Goal: Task Accomplishment & Management: Complete application form

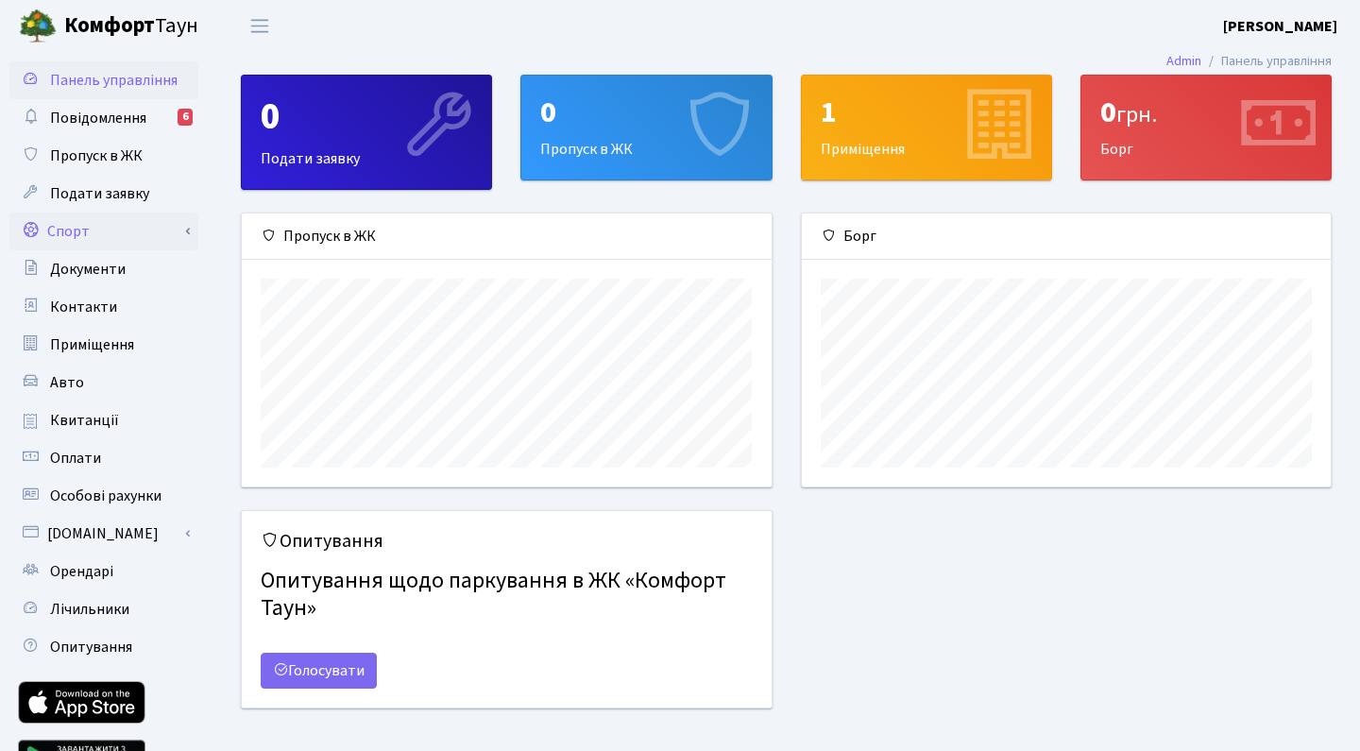
scroll to position [944166, 943909]
click at [70, 393] on link "Авто" at bounding box center [103, 383] width 189 height 38
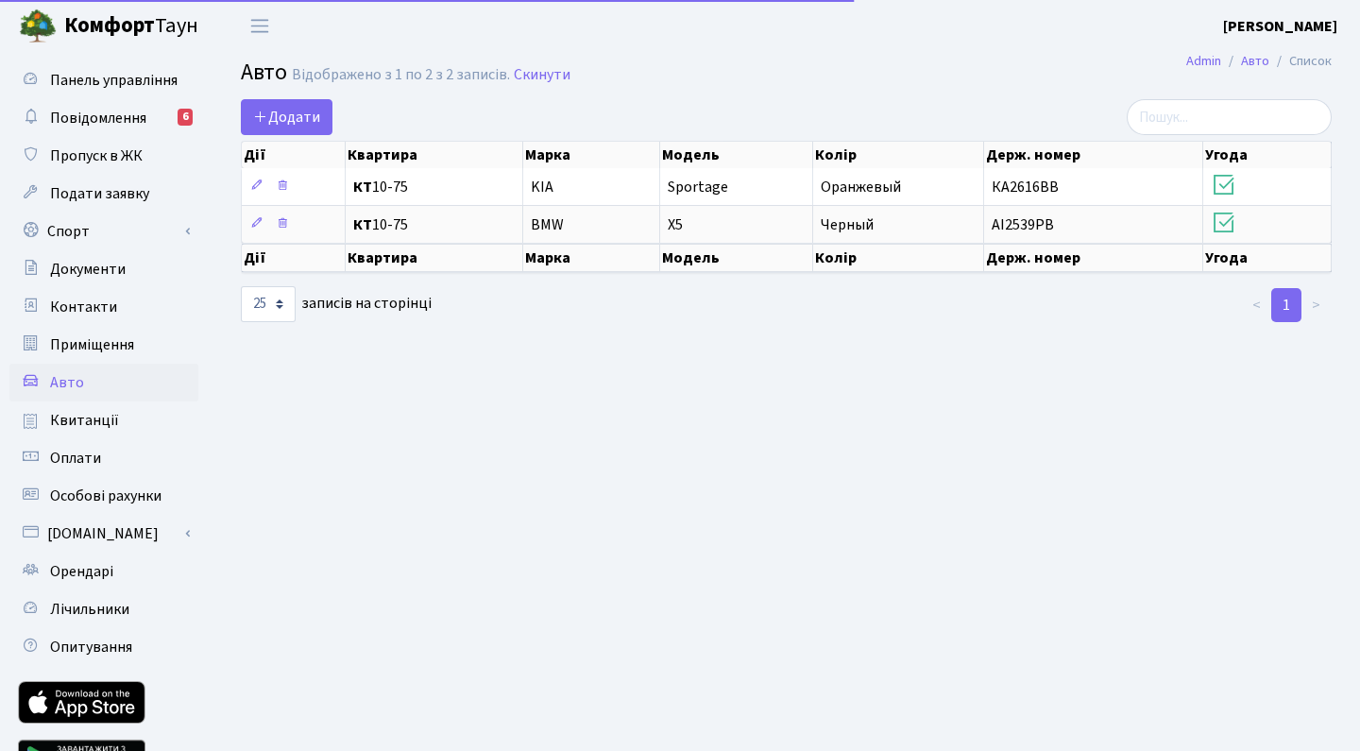
select select "25"
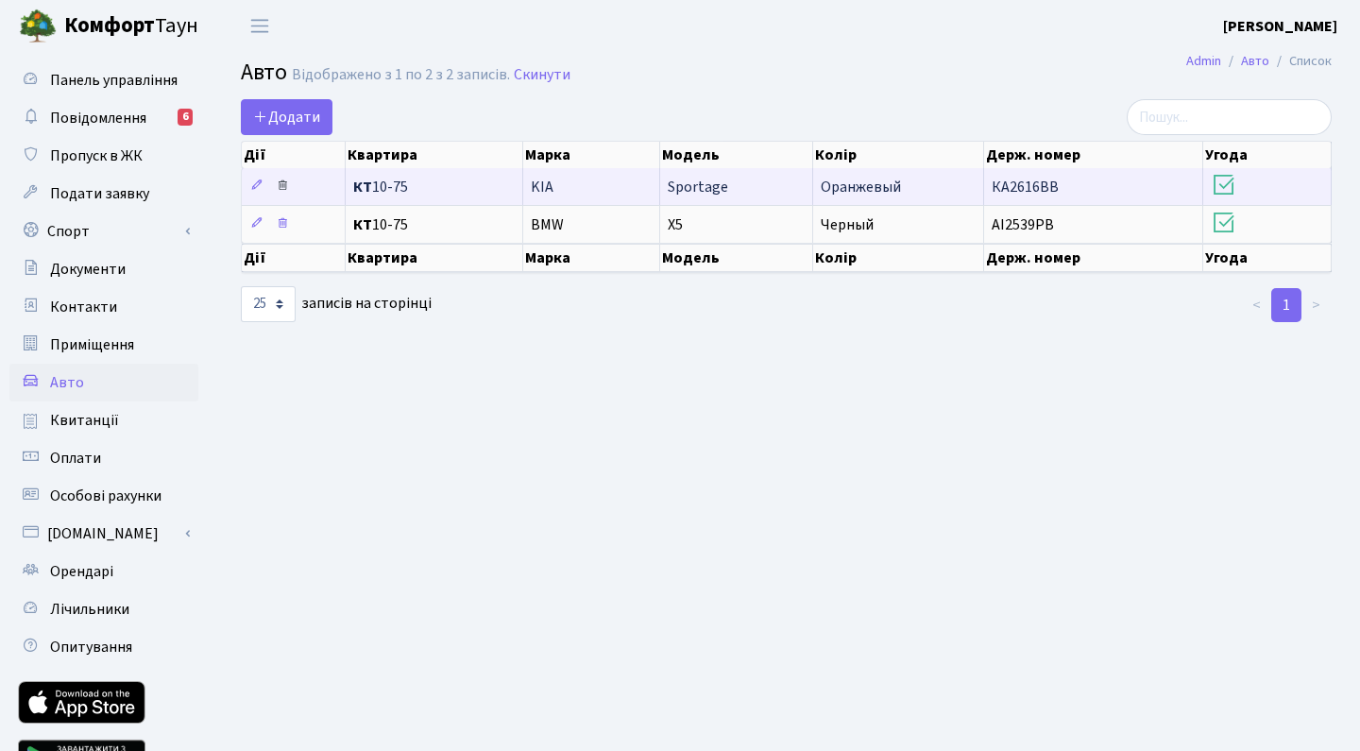
click at [279, 185] on icon at bounding box center [282, 184] width 13 height 13
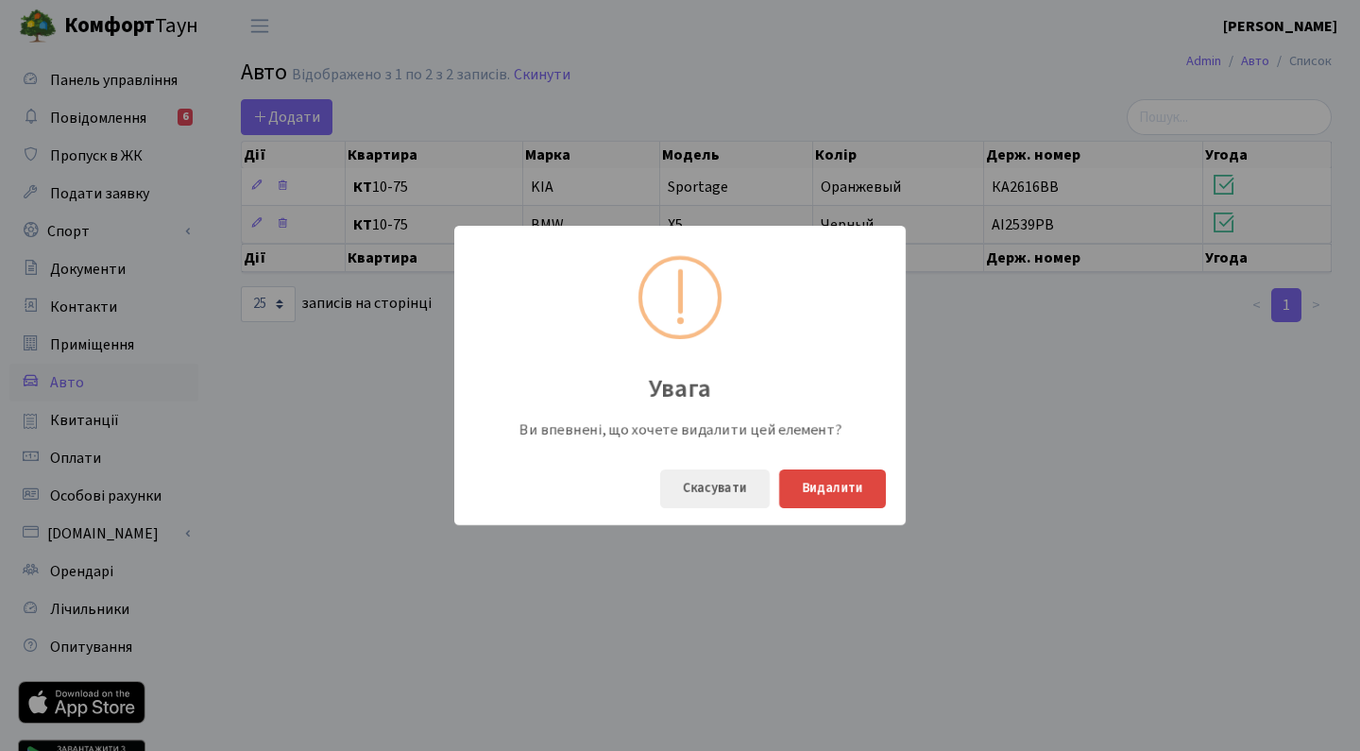
click at [807, 484] on button "Видалити" at bounding box center [832, 488] width 107 height 39
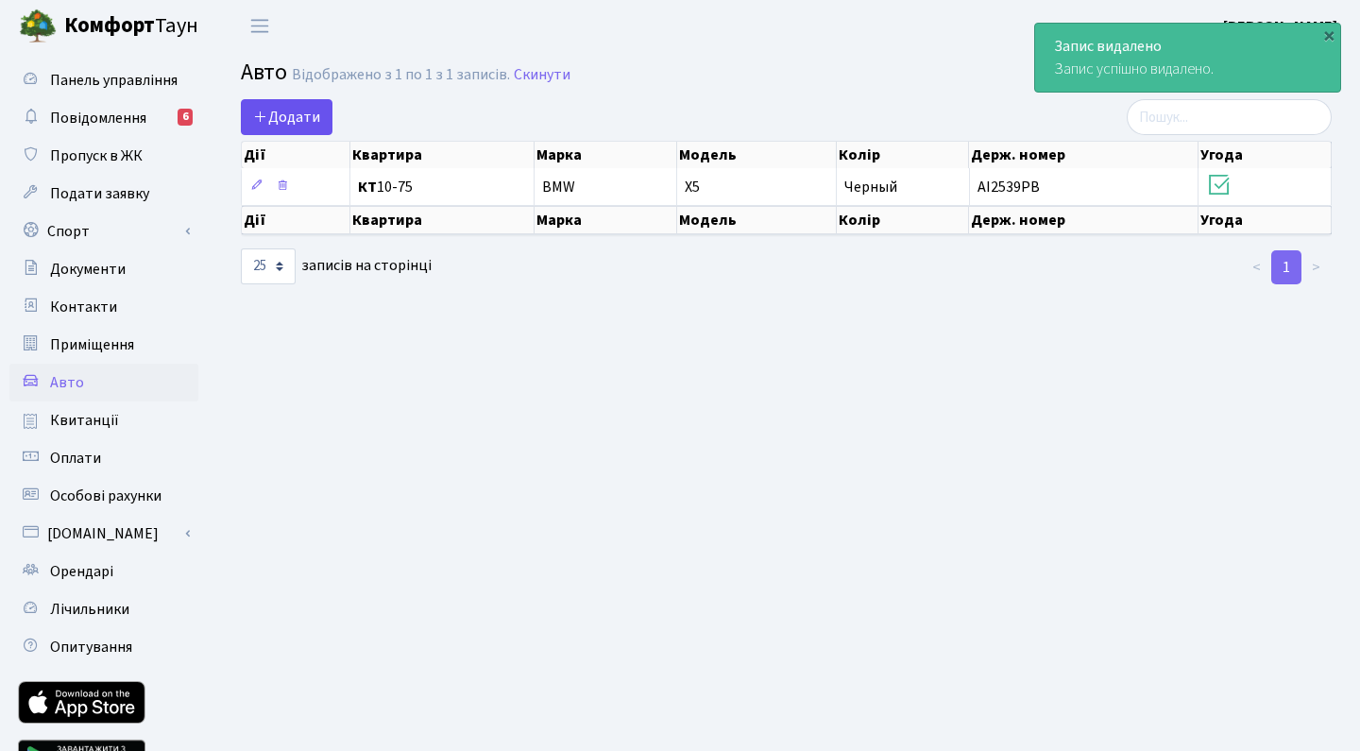
click at [271, 121] on span "Додати" at bounding box center [286, 117] width 67 height 21
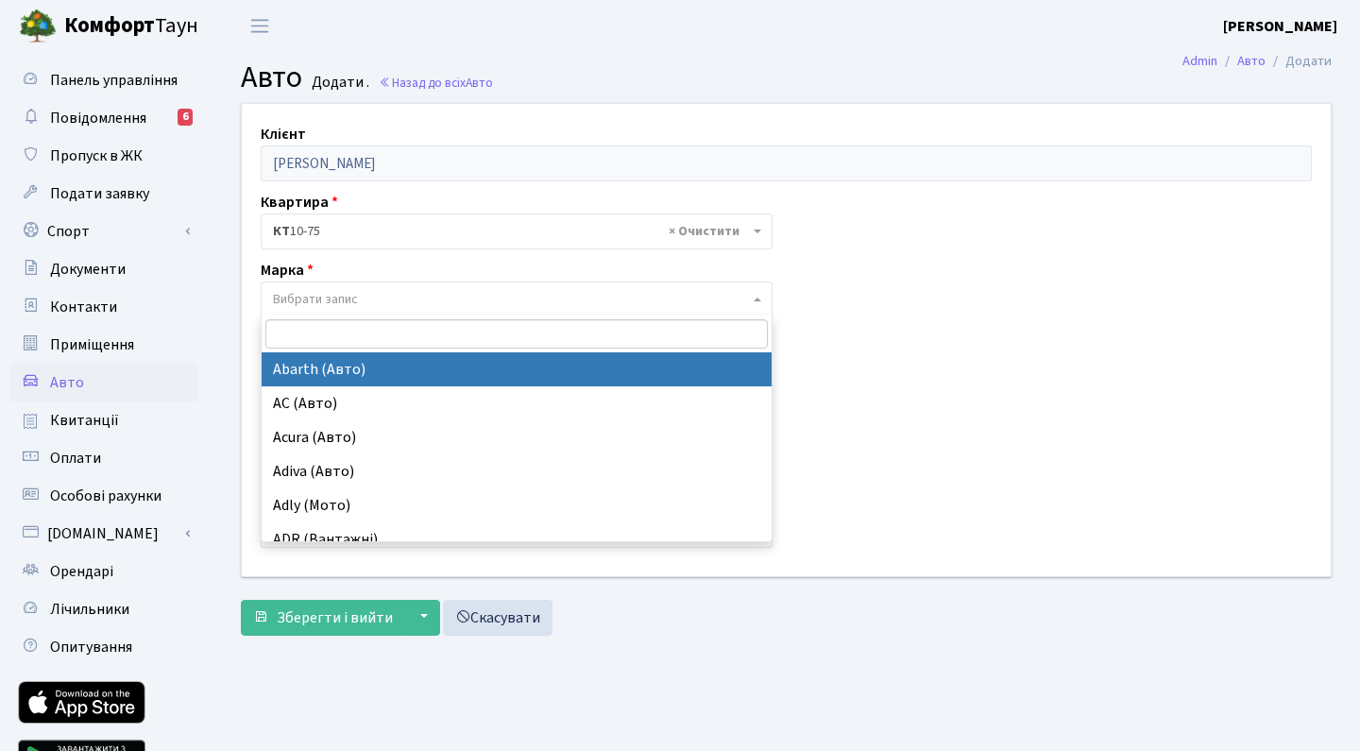
click at [338, 302] on span "Вибрати запис" at bounding box center [315, 299] width 85 height 19
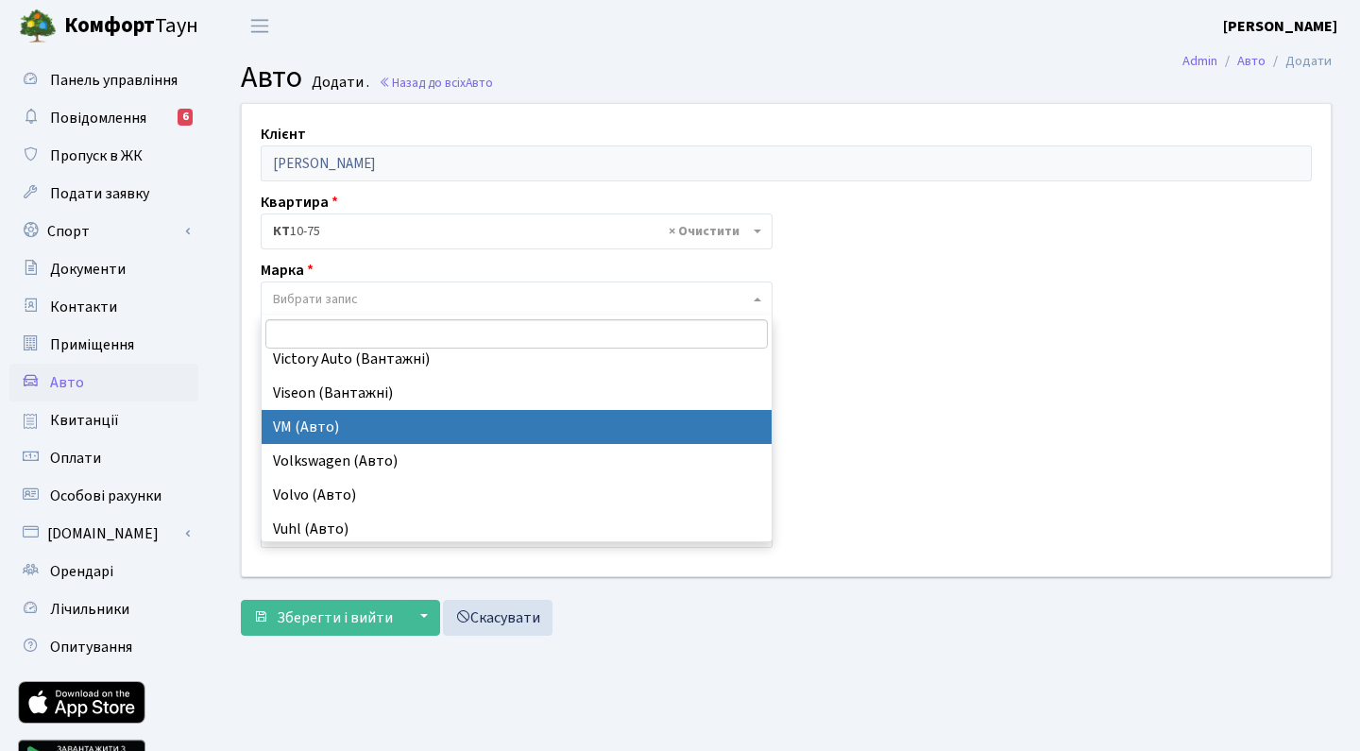
scroll to position [15171, 0]
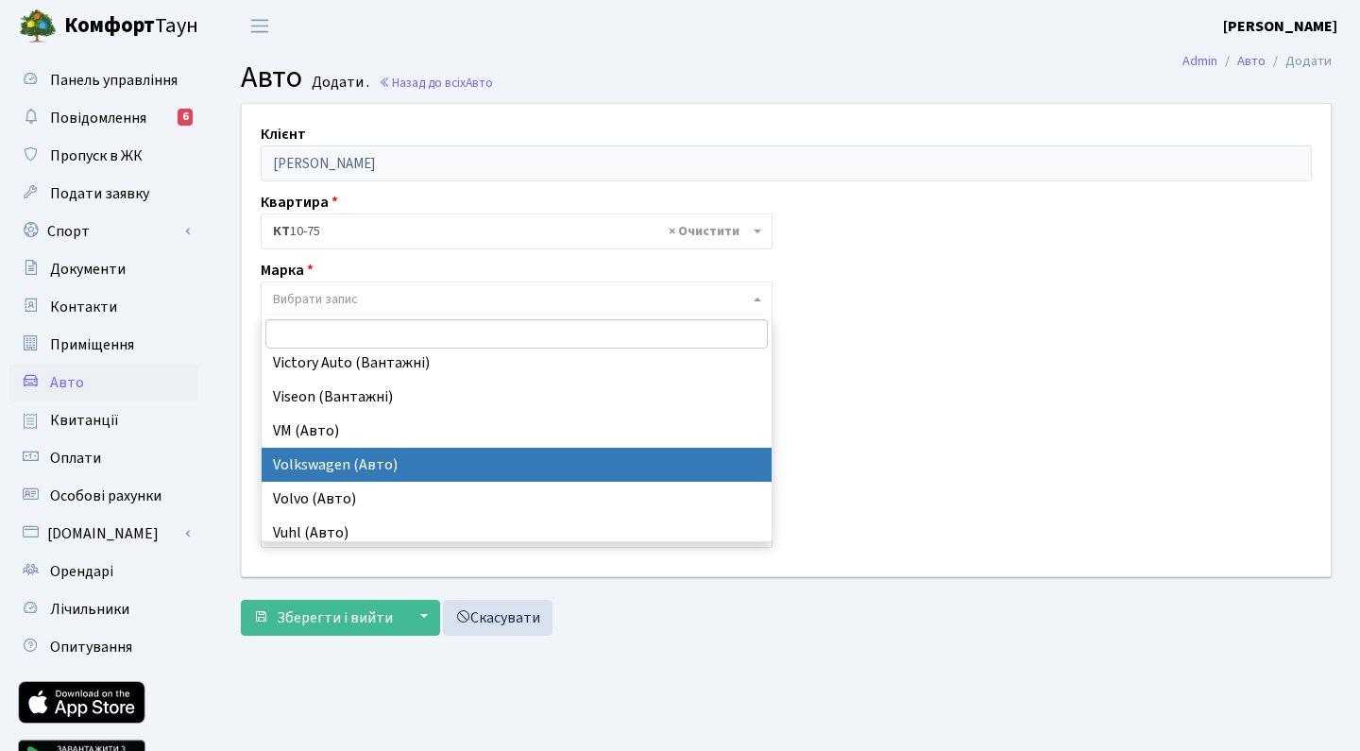
select select "134"
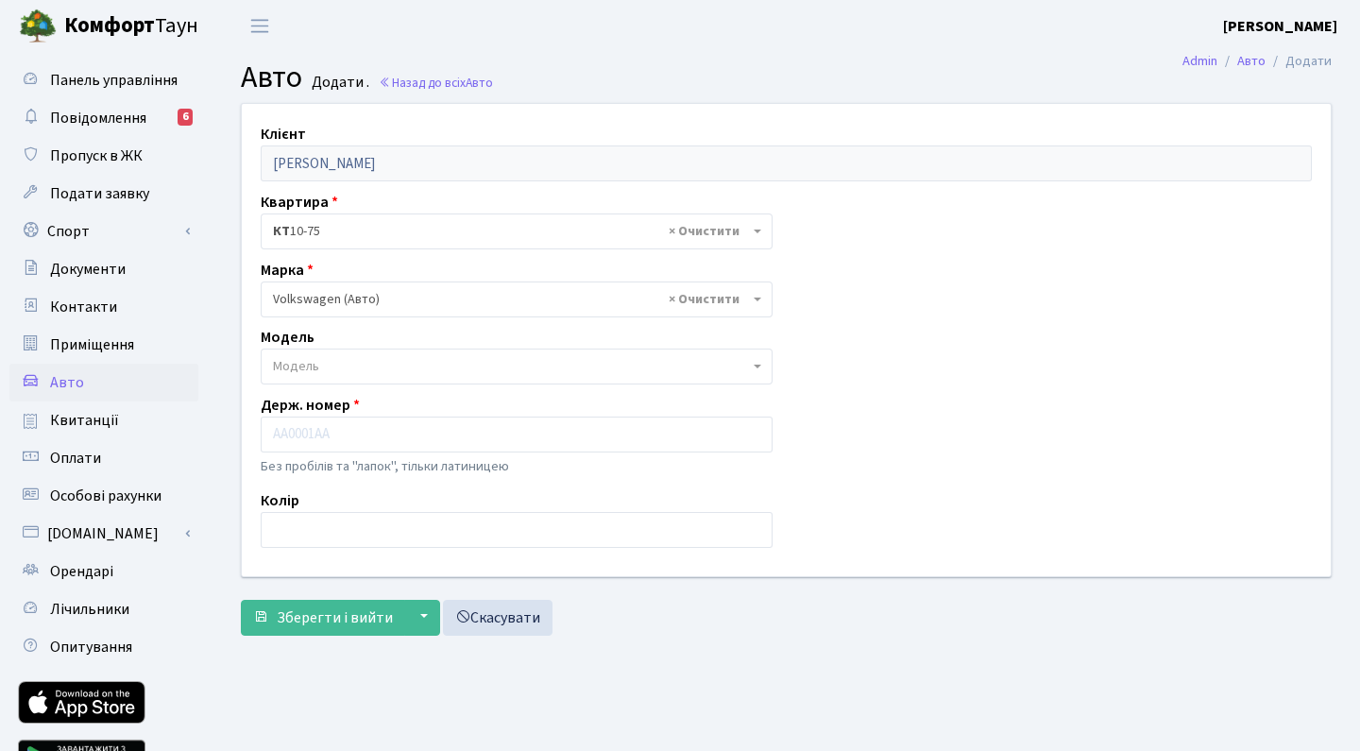
click at [388, 365] on span "Модель" at bounding box center [511, 366] width 476 height 19
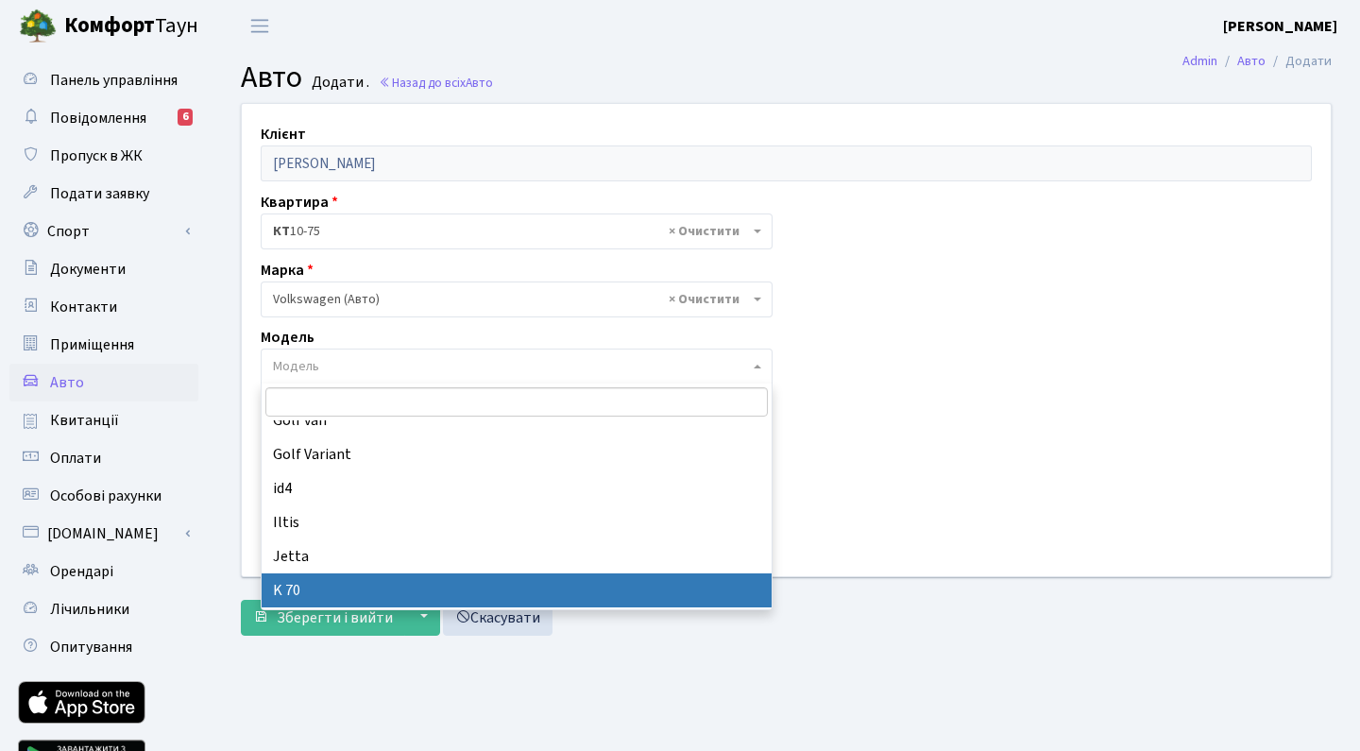
scroll to position [1001, 0]
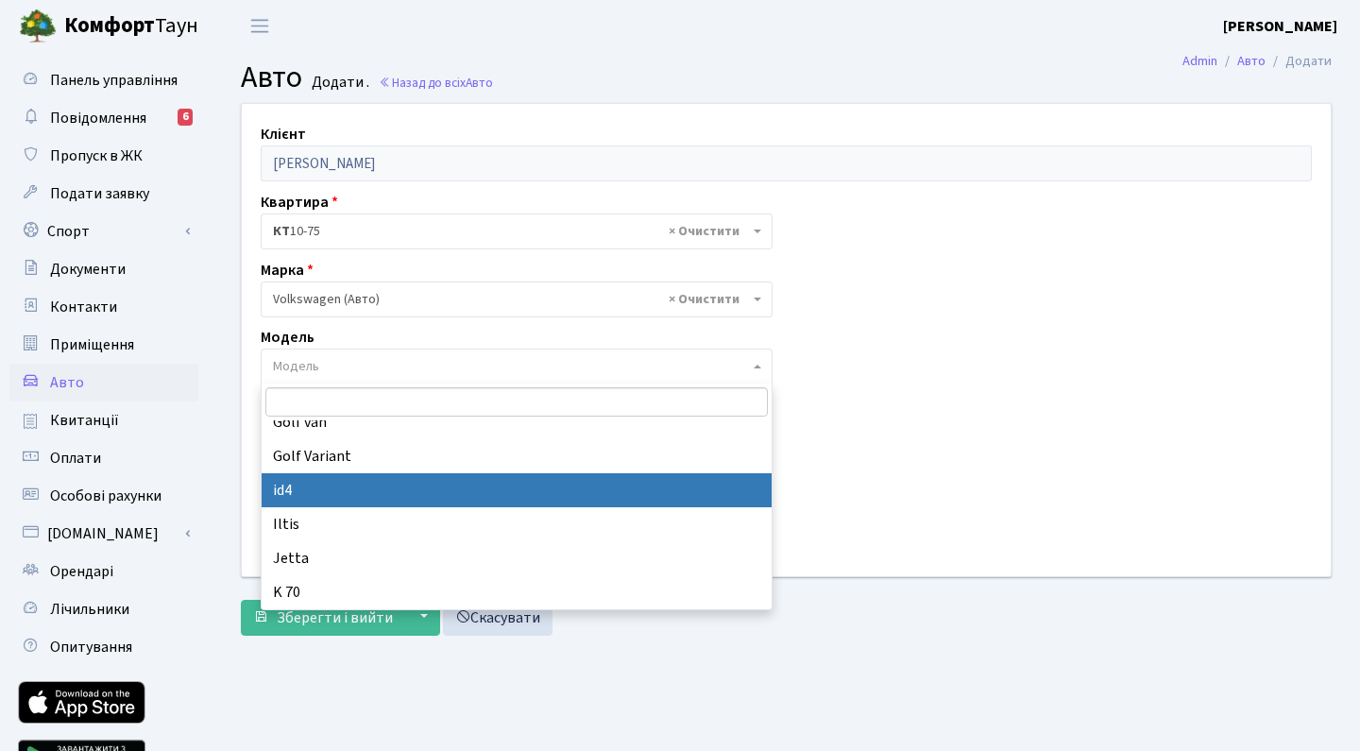
select select "6719"
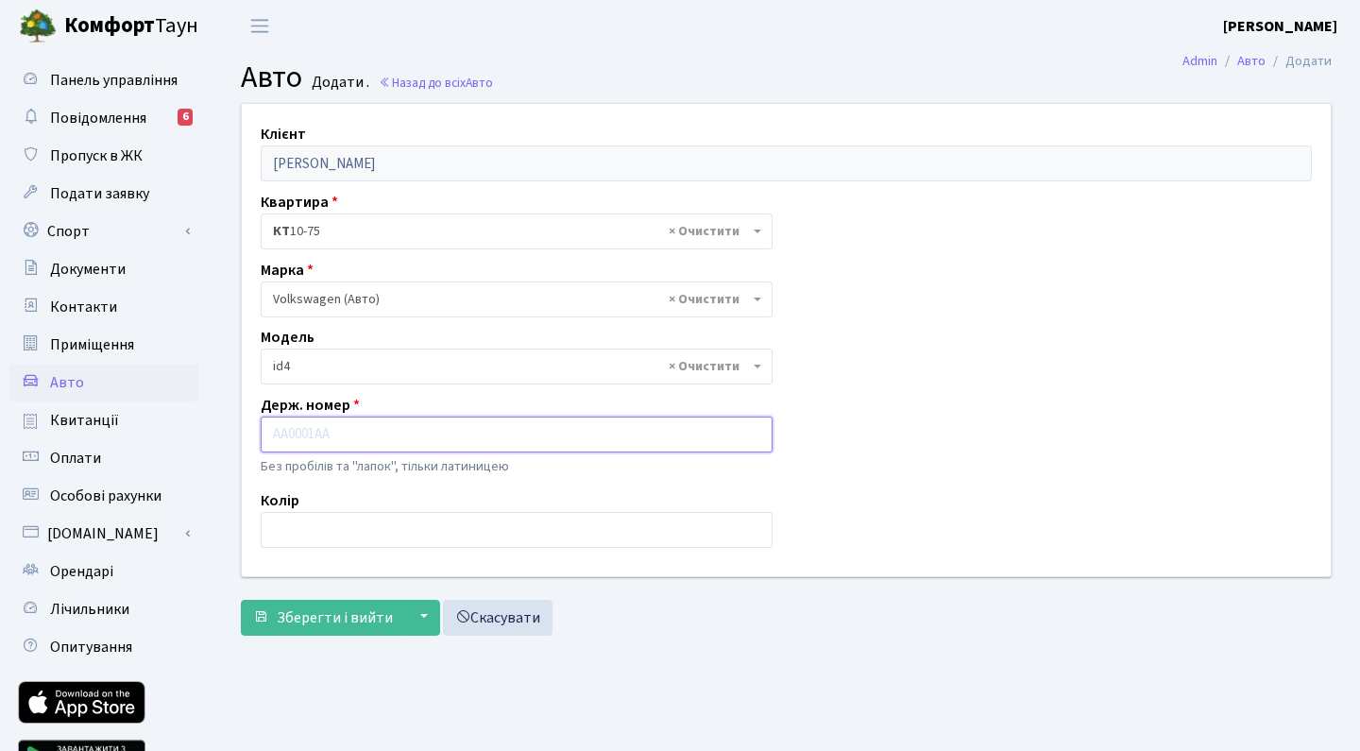
click at [291, 439] on input "text" at bounding box center [517, 434] width 512 height 36
type input "AA8615YB"
click at [358, 541] on input "text" at bounding box center [517, 530] width 512 height 36
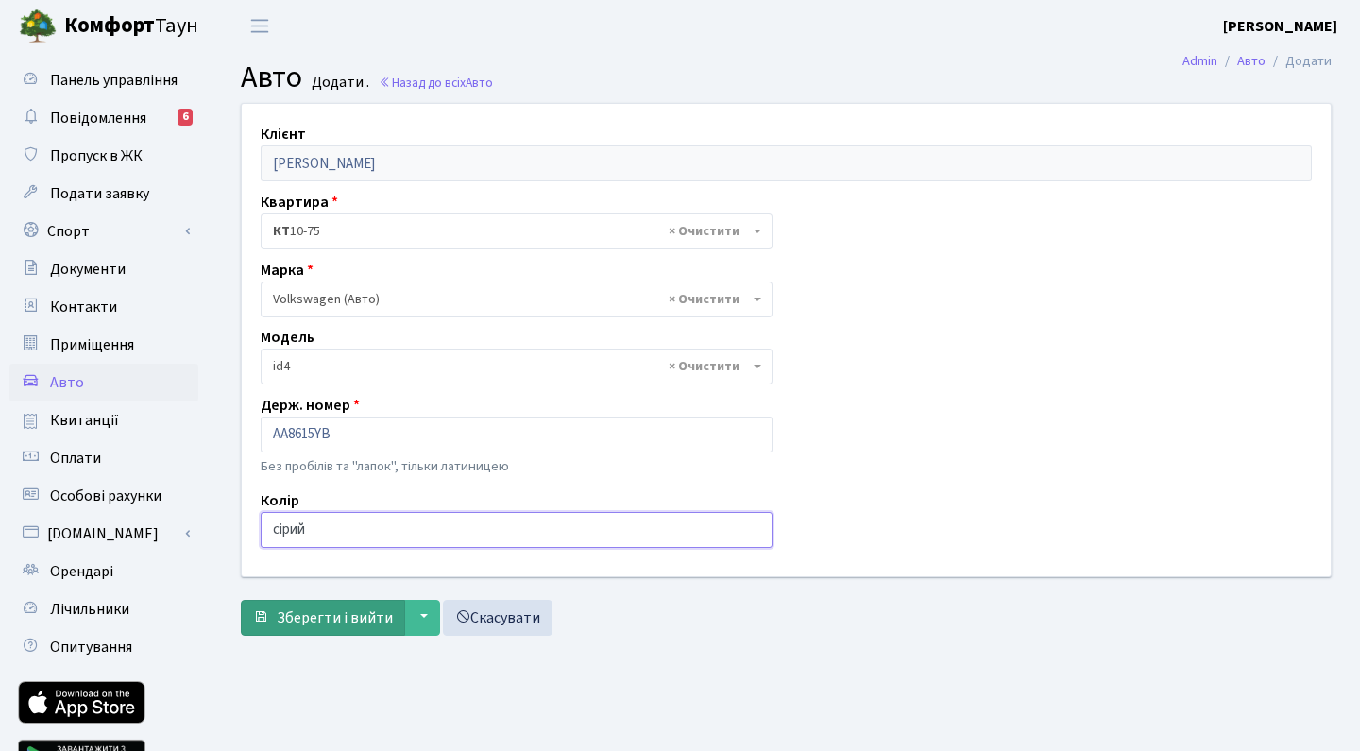
type input "сірий"
click at [351, 621] on span "Зберегти і вийти" at bounding box center [335, 617] width 116 height 21
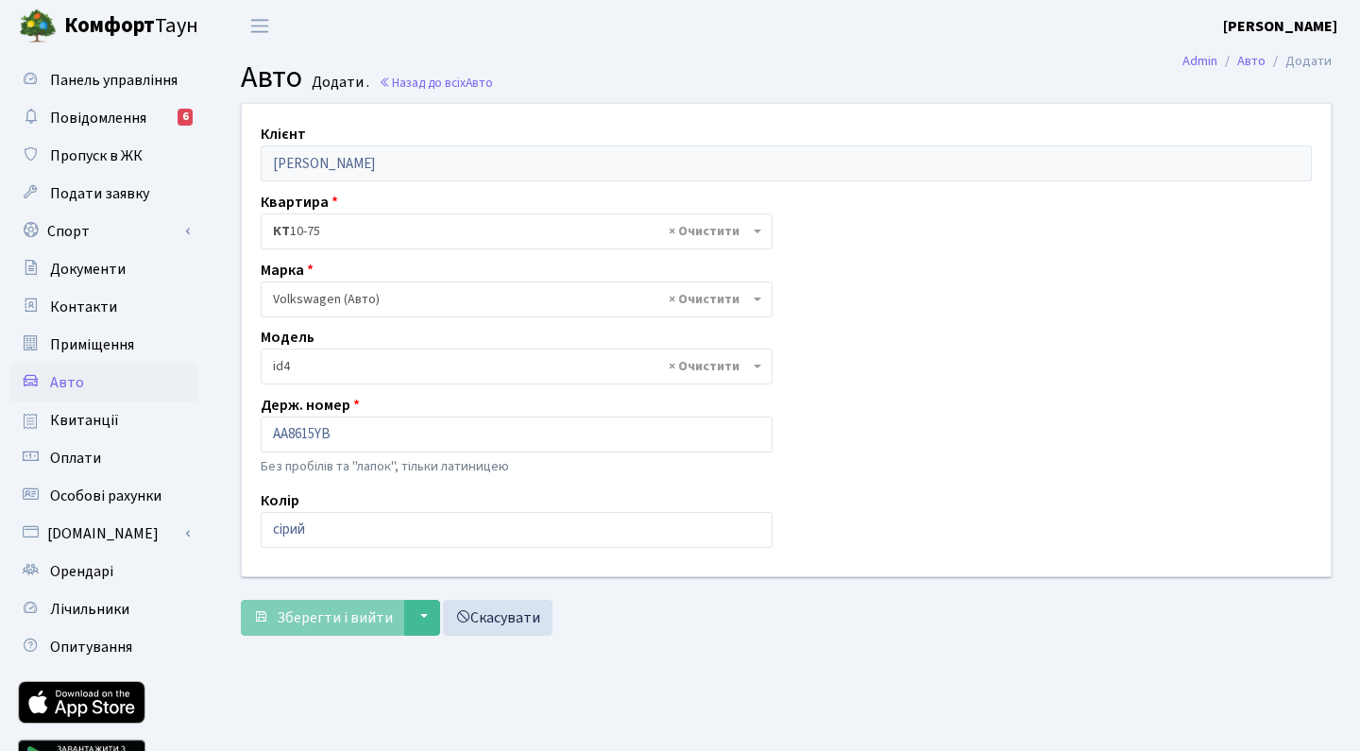
click at [439, 621] on div "Зберегти і вийти ▼ Зберегти та продовжити редагування Зберегти та створити Скас…" at bounding box center [786, 618] width 1091 height 36
click at [418, 624] on button "▼" at bounding box center [422, 618] width 36 height 36
click at [89, 326] on link "Приміщення" at bounding box center [103, 345] width 189 height 38
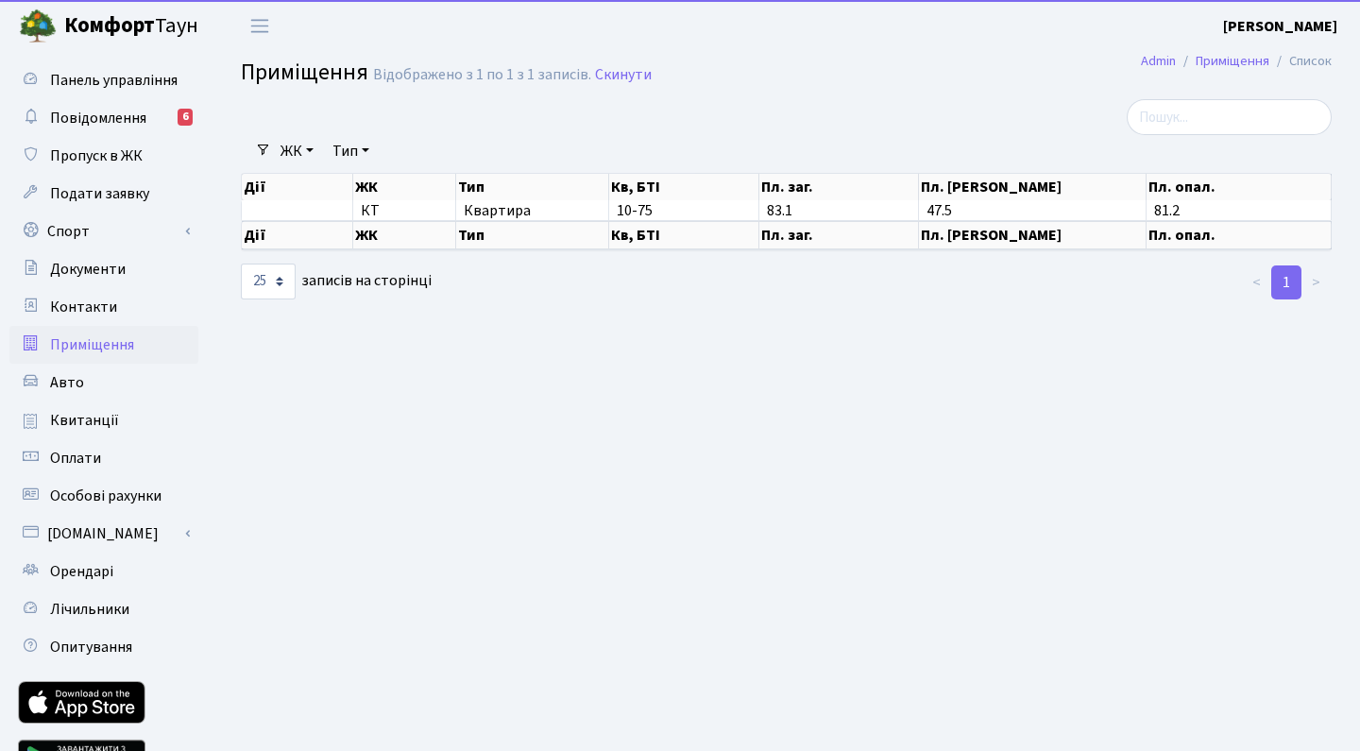
select select "25"
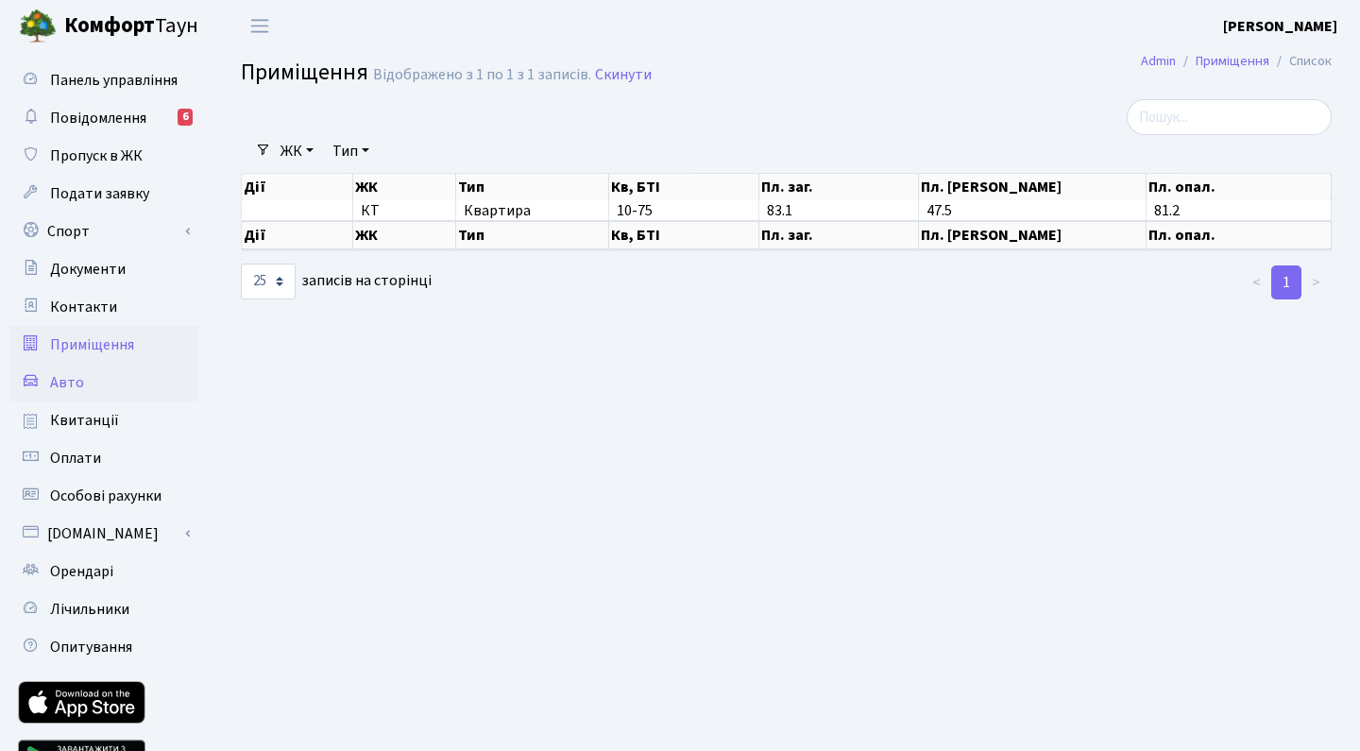
click at [71, 379] on span "Авто" at bounding box center [67, 382] width 34 height 21
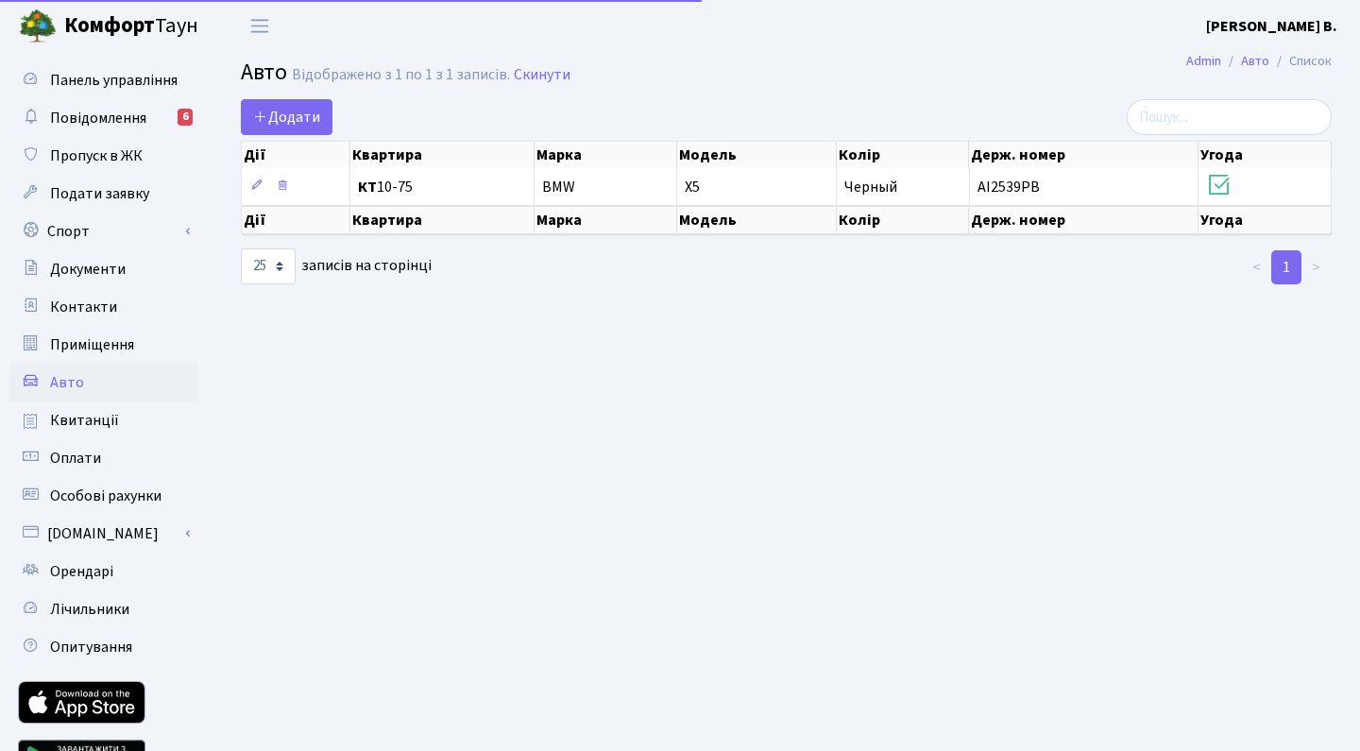
select select "25"
click at [293, 107] on span "Додати" at bounding box center [286, 117] width 67 height 21
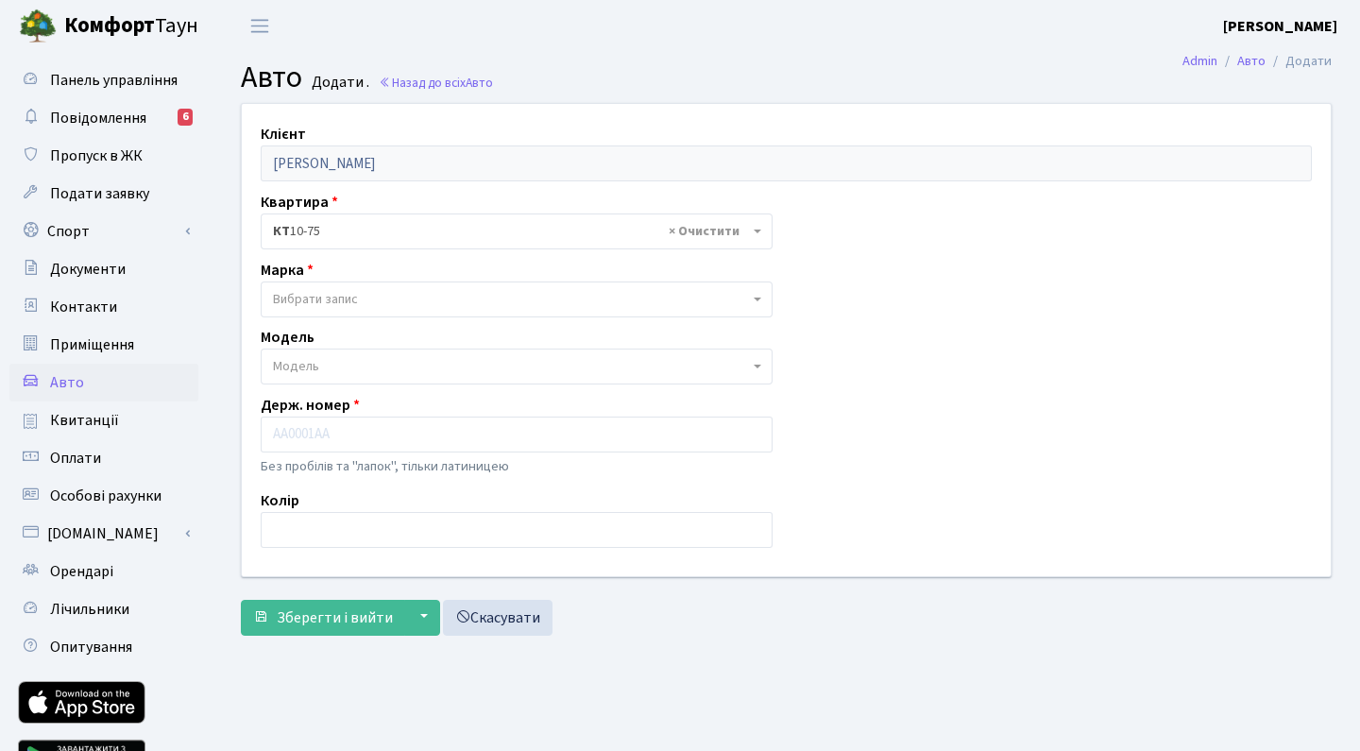
click at [363, 294] on span "Вибрати запис" at bounding box center [511, 299] width 476 height 19
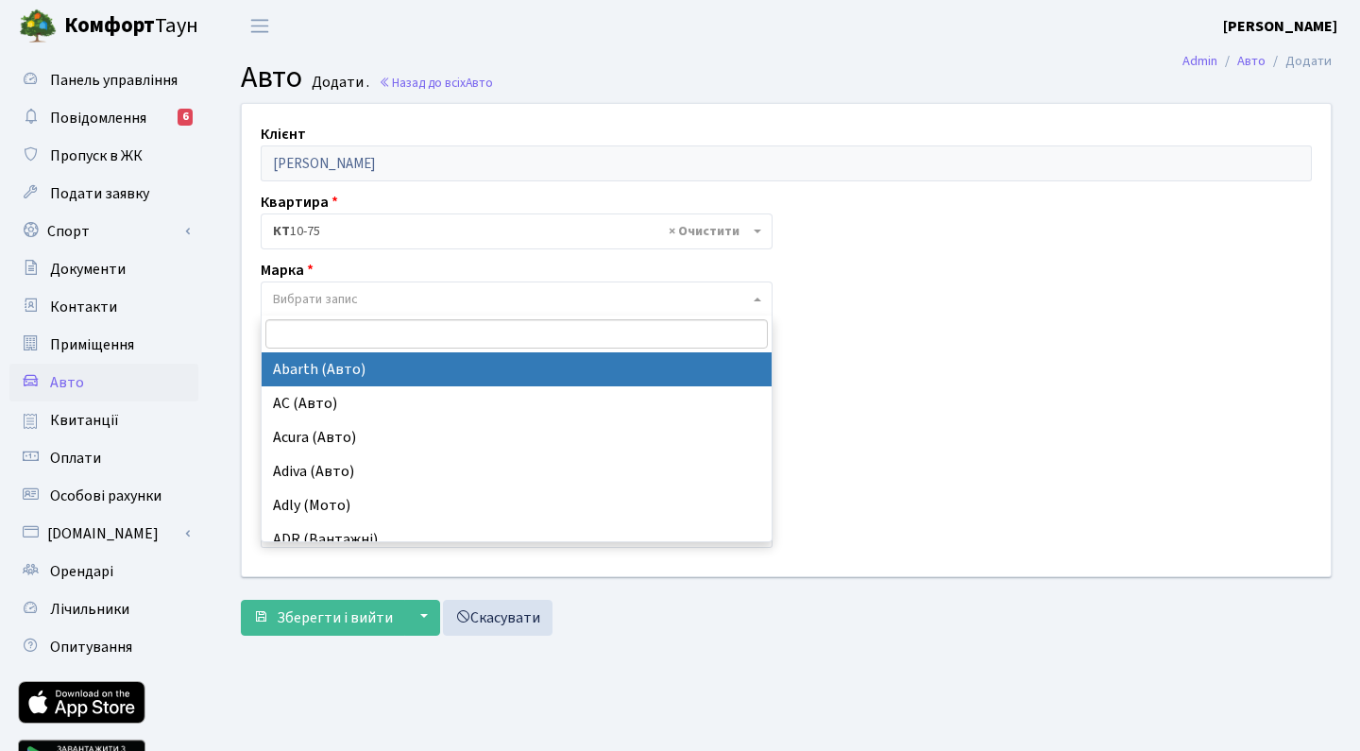
type input "М"
type input "V"
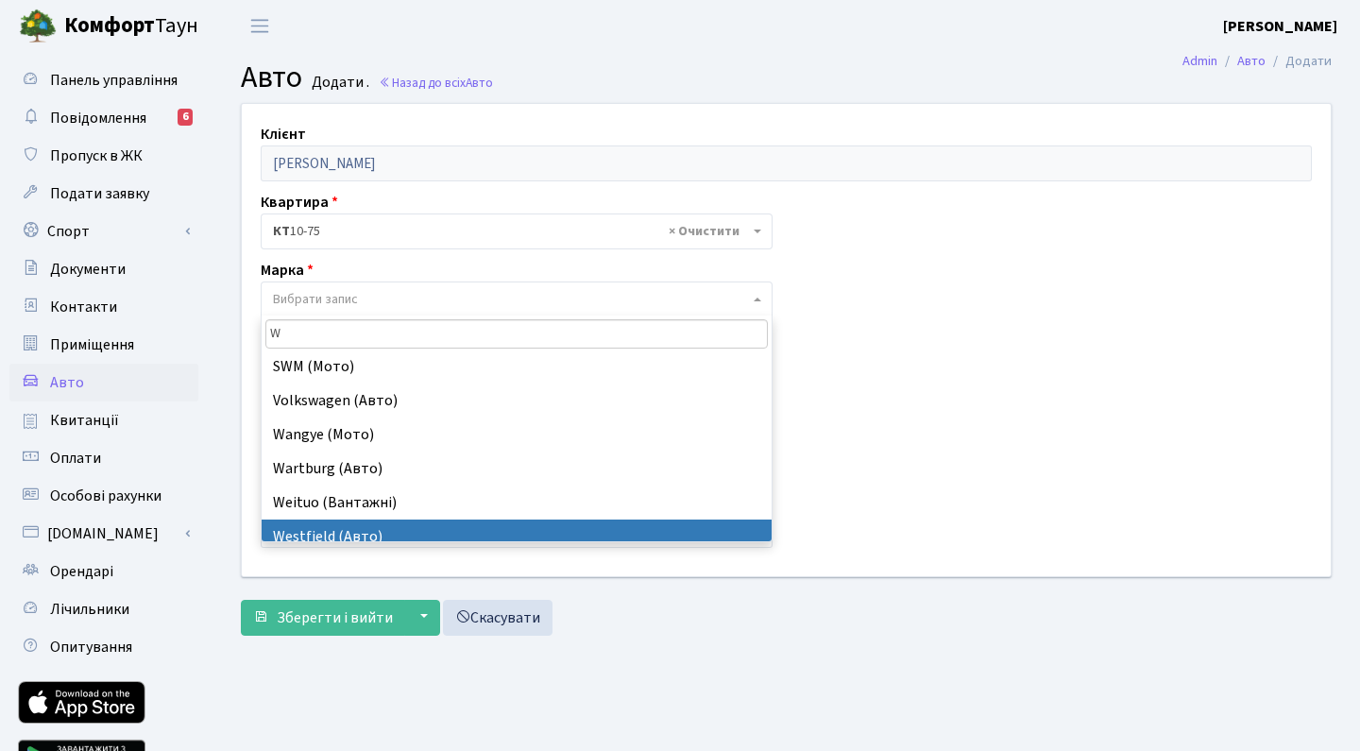
scroll to position [677, 0]
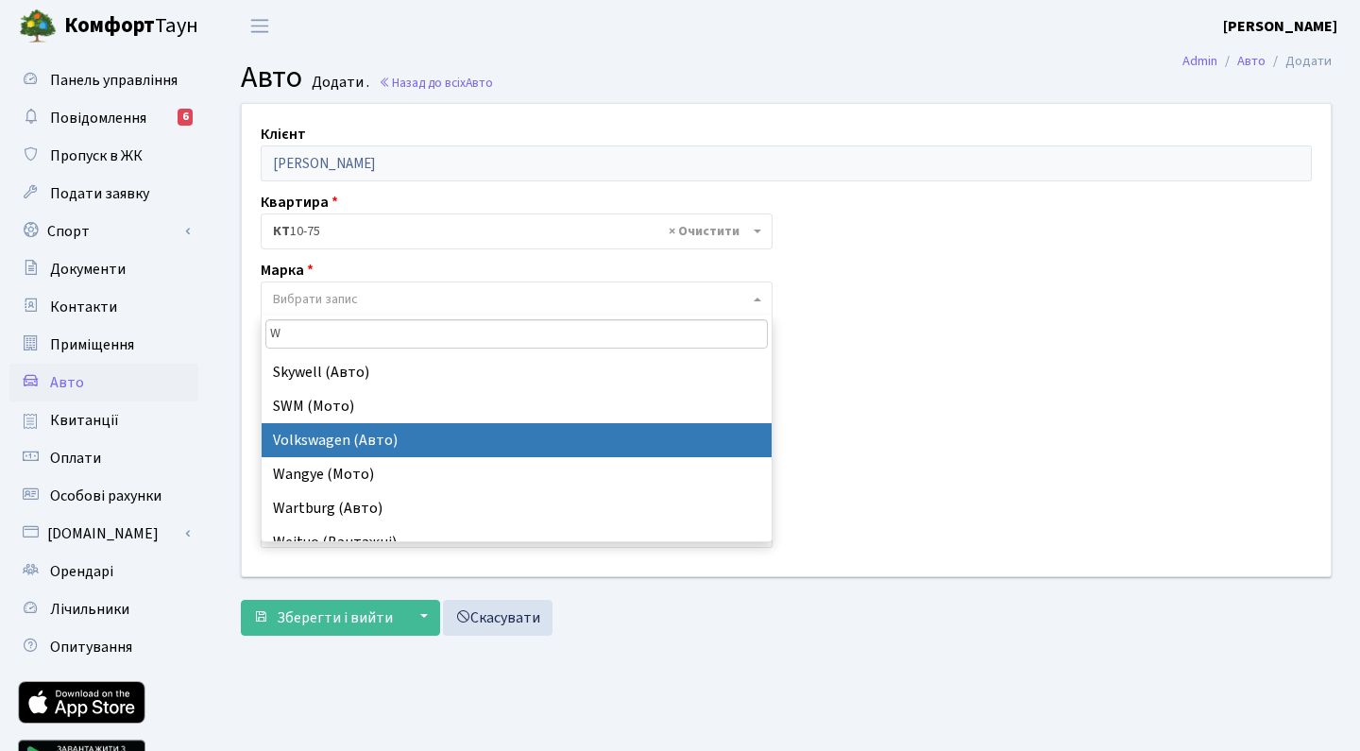
type input "W"
select select "134"
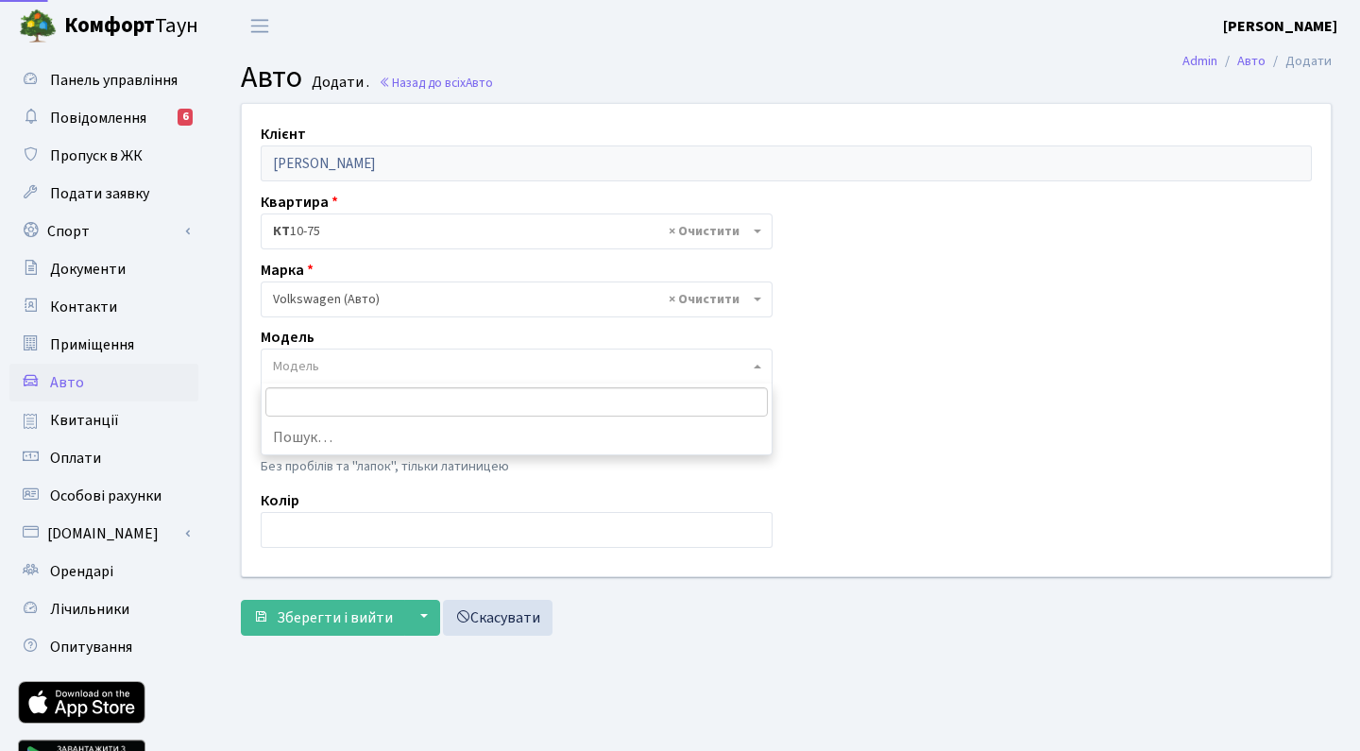
click at [352, 371] on span "Модель" at bounding box center [511, 366] width 476 height 19
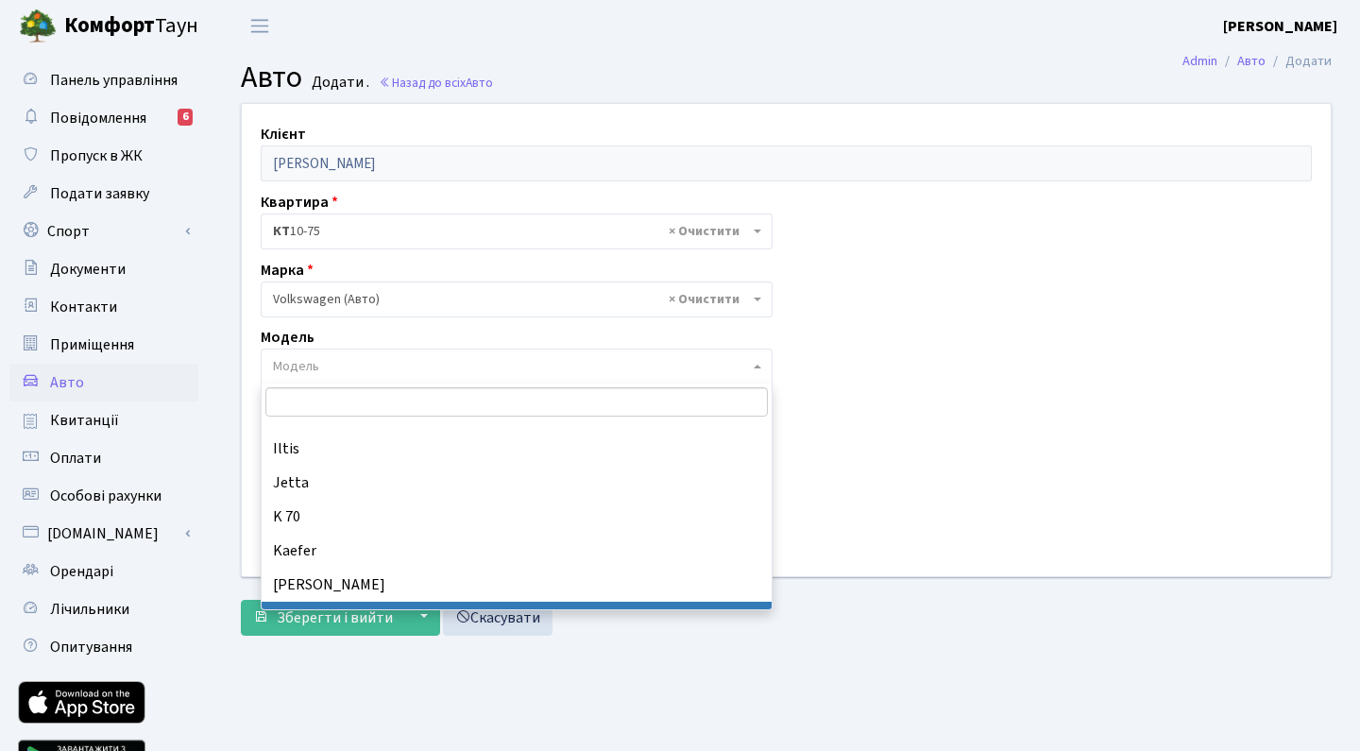
scroll to position [1041, 0]
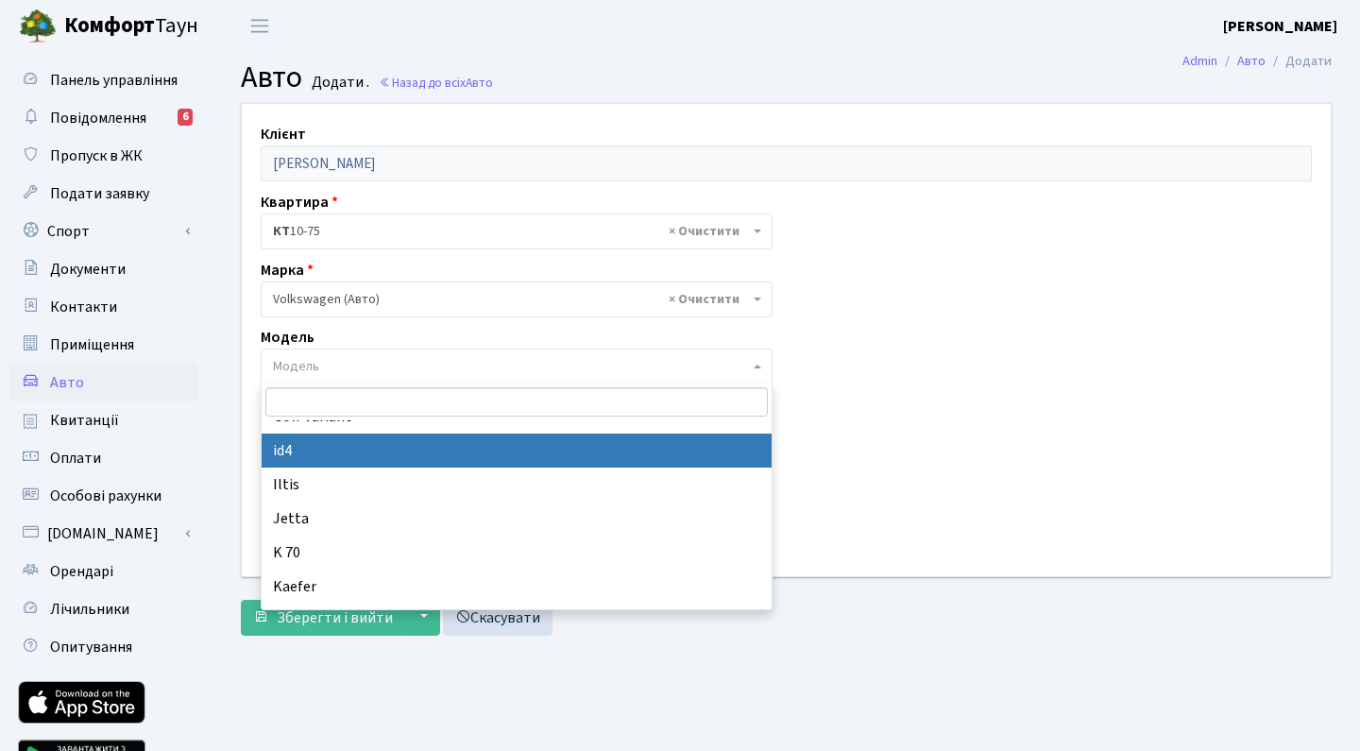
select select "6719"
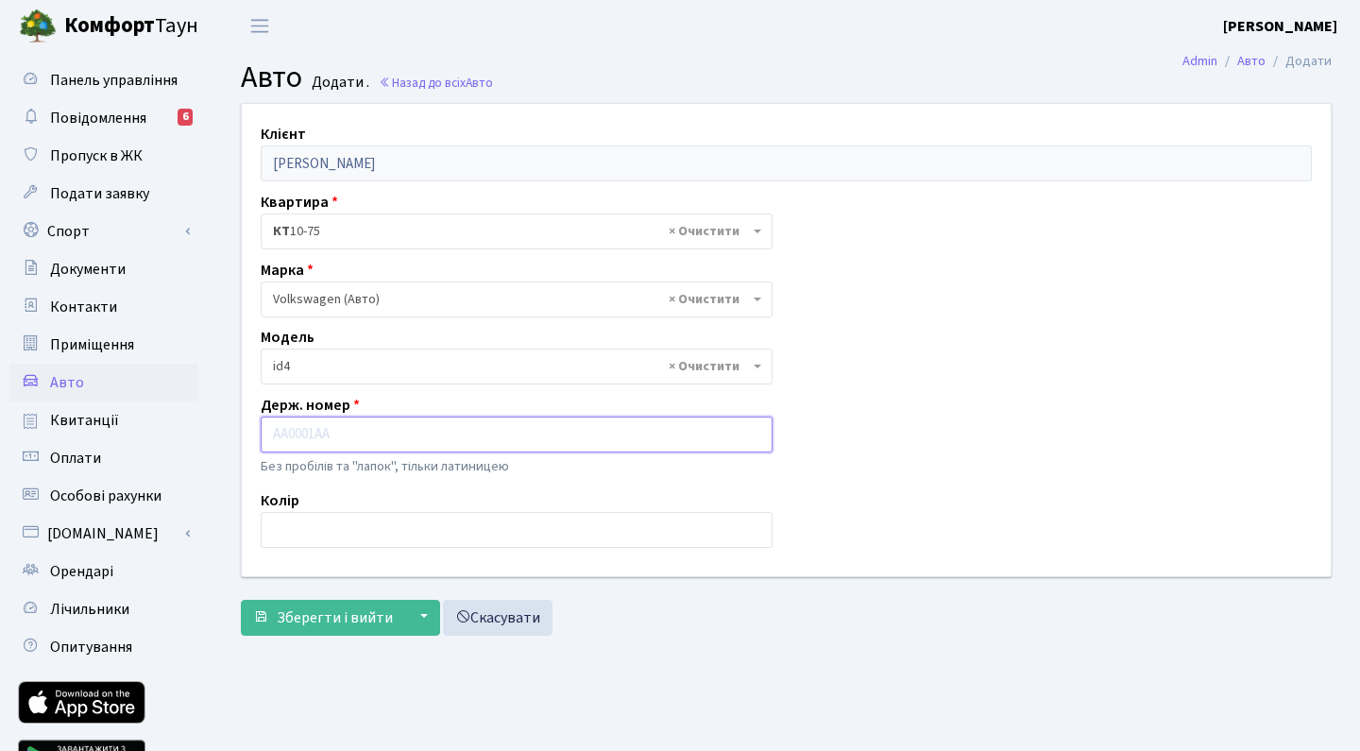
click at [319, 444] on input "text" at bounding box center [517, 434] width 512 height 36
type input "AA8615YB"
click at [286, 536] on input "text" at bounding box center [517, 530] width 512 height 36
type input "сірий"
click at [425, 613] on button "▼" at bounding box center [422, 618] width 36 height 36
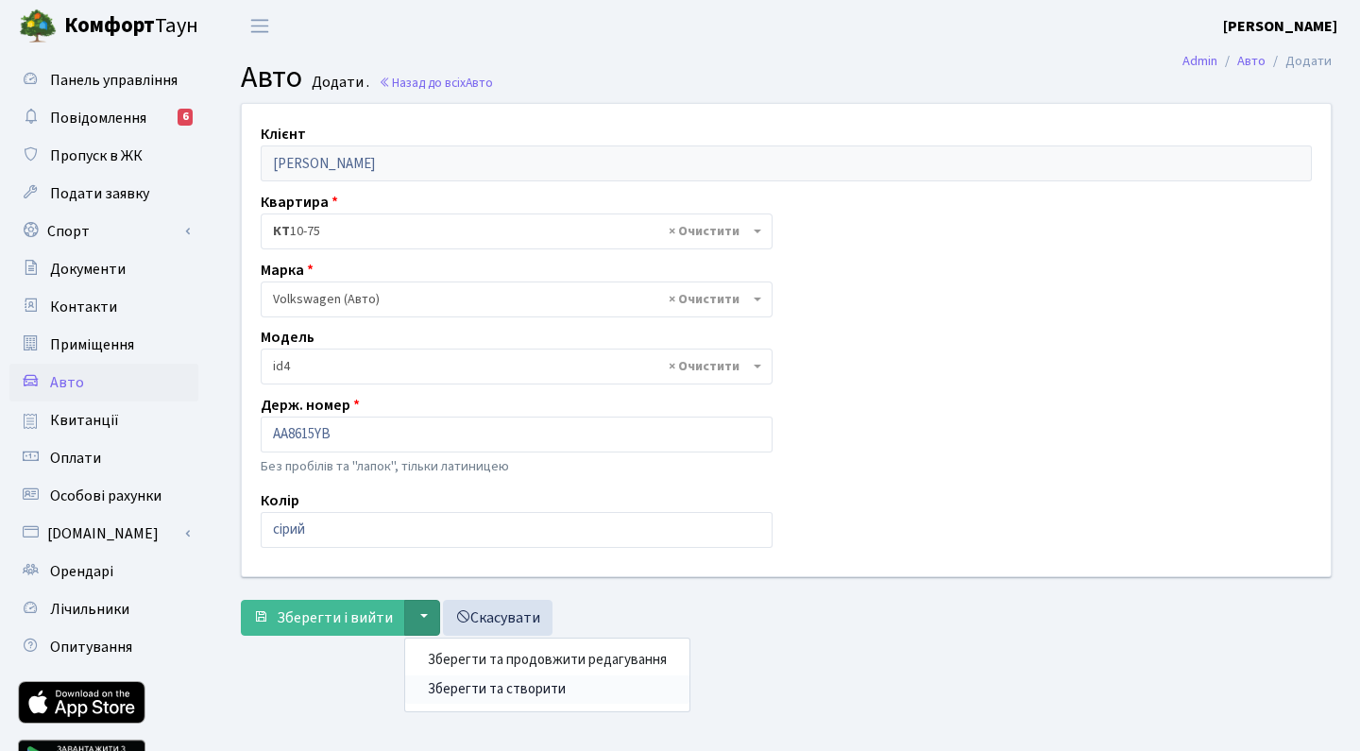
click at [450, 689] on button "Зберегти та створити" at bounding box center [547, 688] width 284 height 29
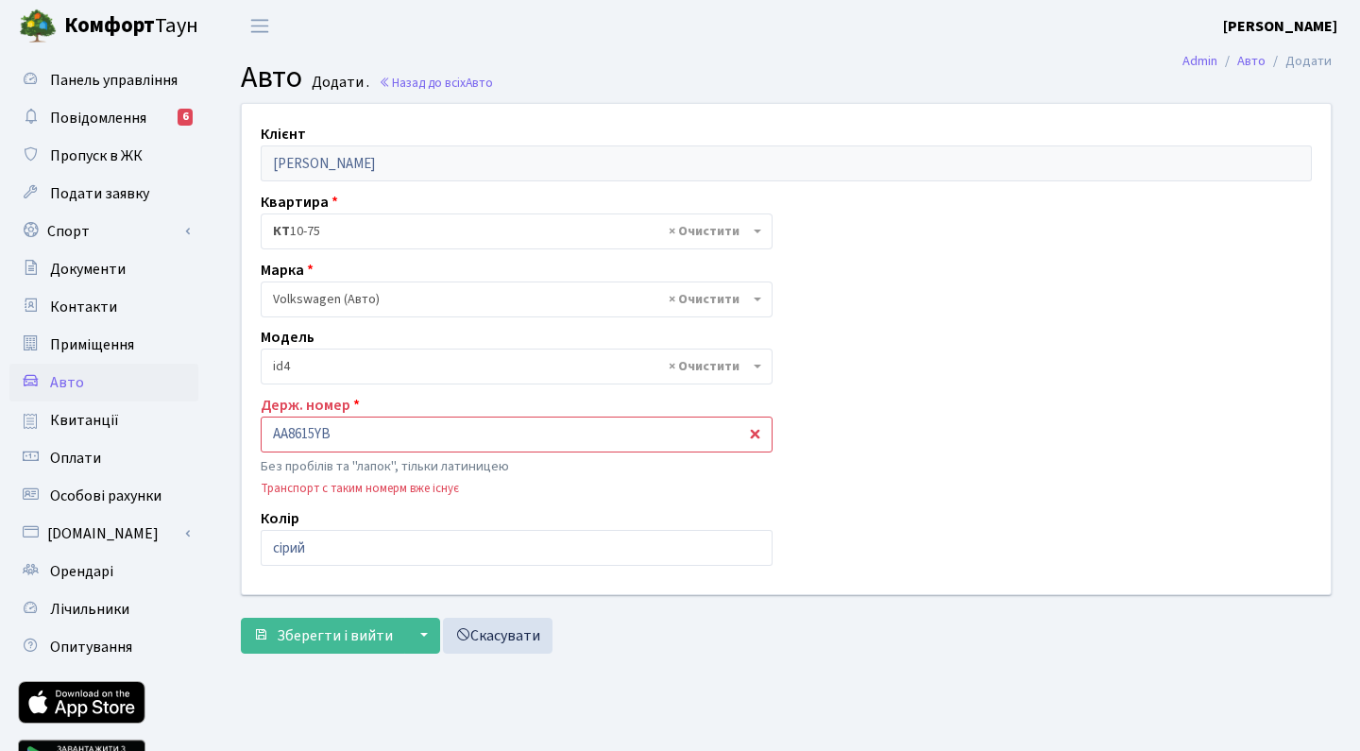
select select "6719"
click at [287, 434] on input "AA8615YB" at bounding box center [517, 434] width 512 height 36
type input "AA8615YB"
click at [412, 635] on button "▼" at bounding box center [422, 636] width 36 height 36
click at [450, 705] on button "Зберегти та створити" at bounding box center [547, 706] width 284 height 29
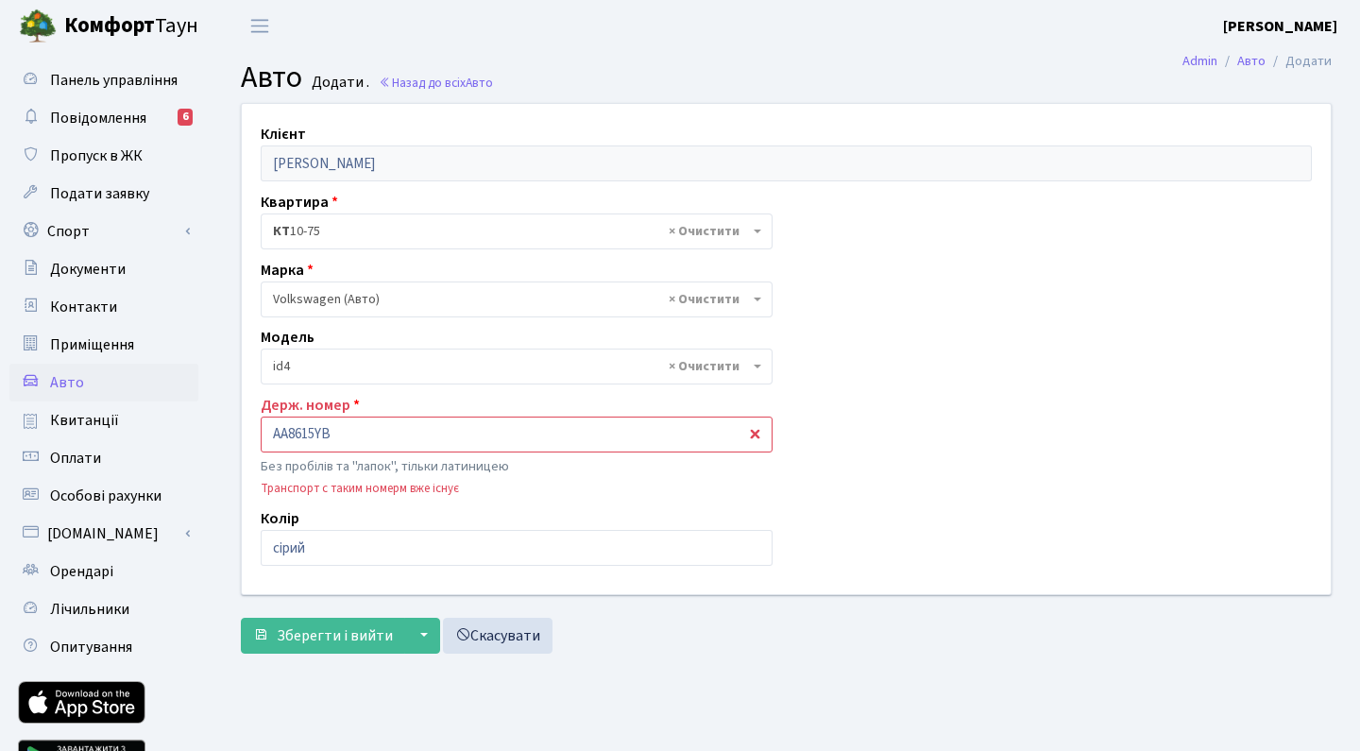
select select "6719"
click at [273, 433] on input "AA8615YB" at bounding box center [517, 434] width 512 height 36
click at [417, 632] on button "▼" at bounding box center [422, 636] width 36 height 36
click at [441, 679] on button "Зберегти та продовжити редагування" at bounding box center [547, 678] width 284 height 29
select select "6719"
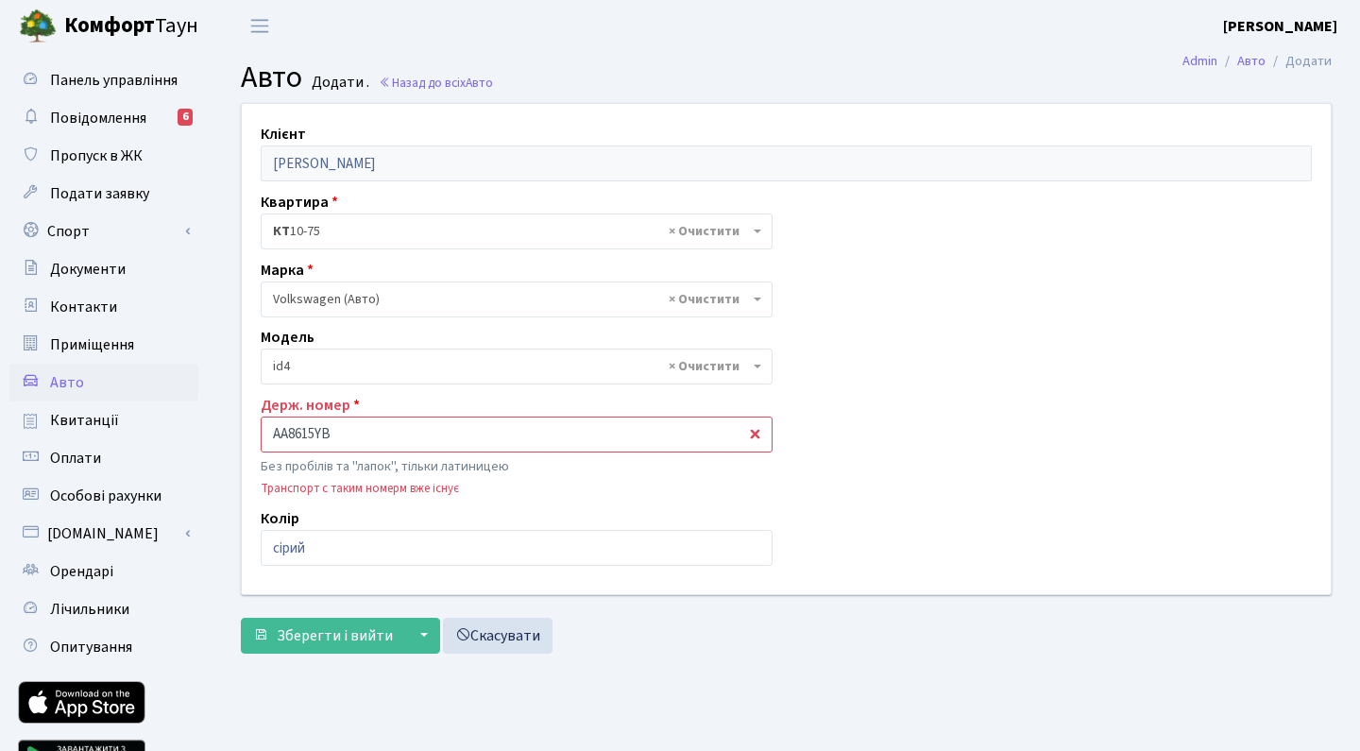
click at [390, 435] on input "AA8615YB" at bounding box center [517, 434] width 512 height 36
click at [74, 383] on span "Авто" at bounding box center [67, 382] width 34 height 21
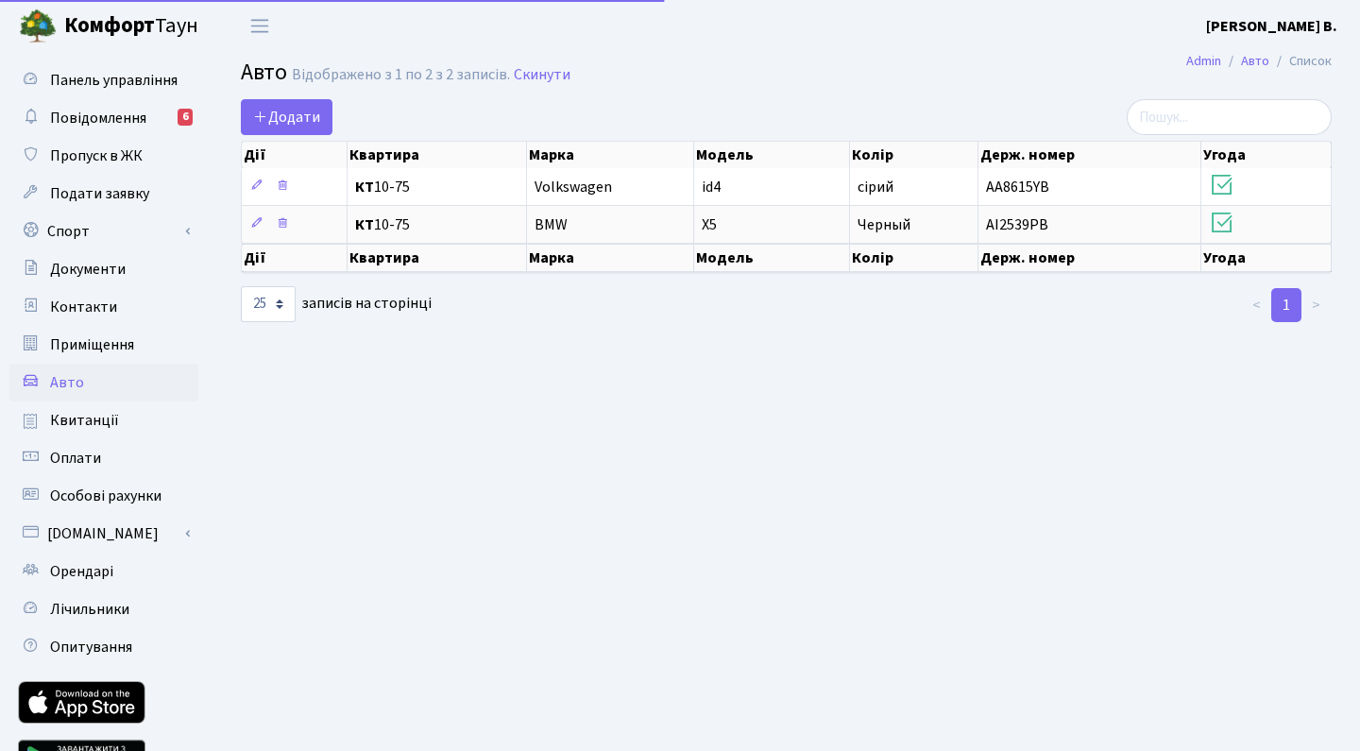
select select "25"
